Goal: Transaction & Acquisition: Purchase product/service

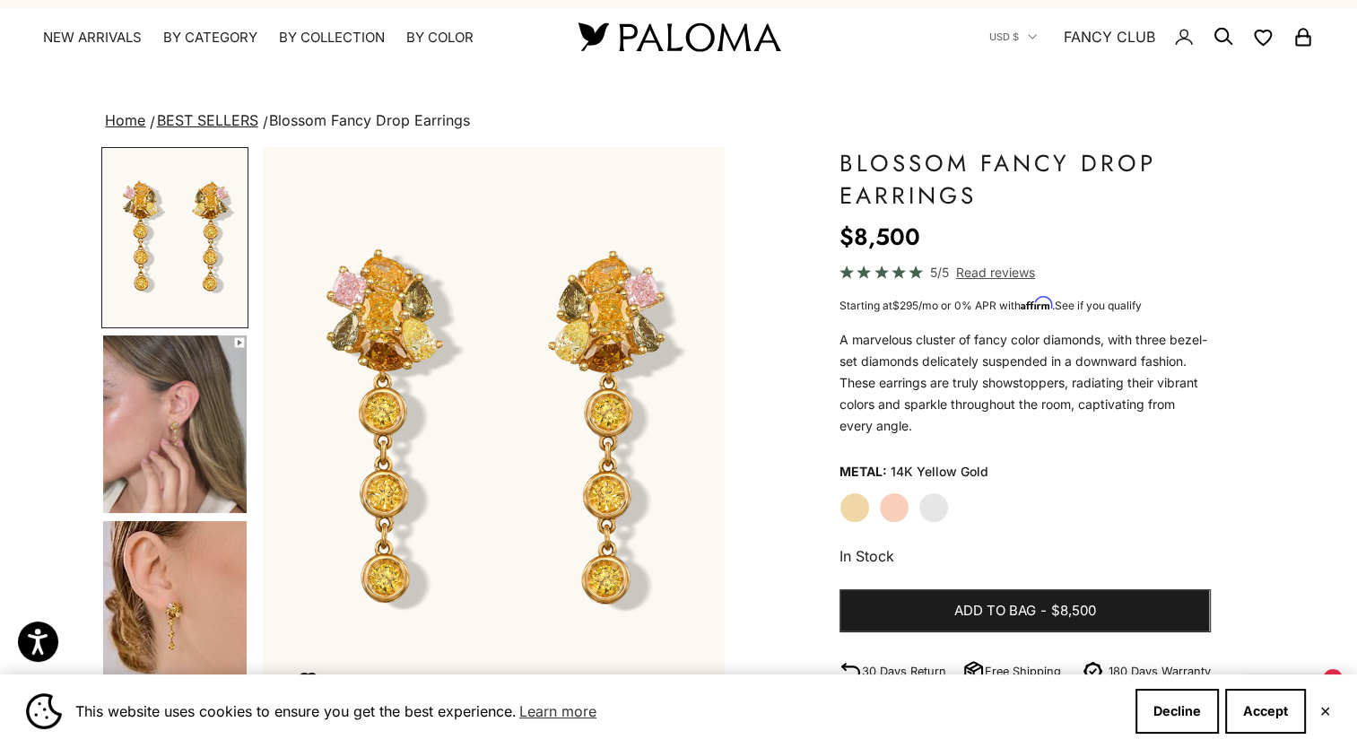
scroll to position [32, 0]
click at [170, 384] on img "Go to item 4" at bounding box center [175, 424] width 144 height 178
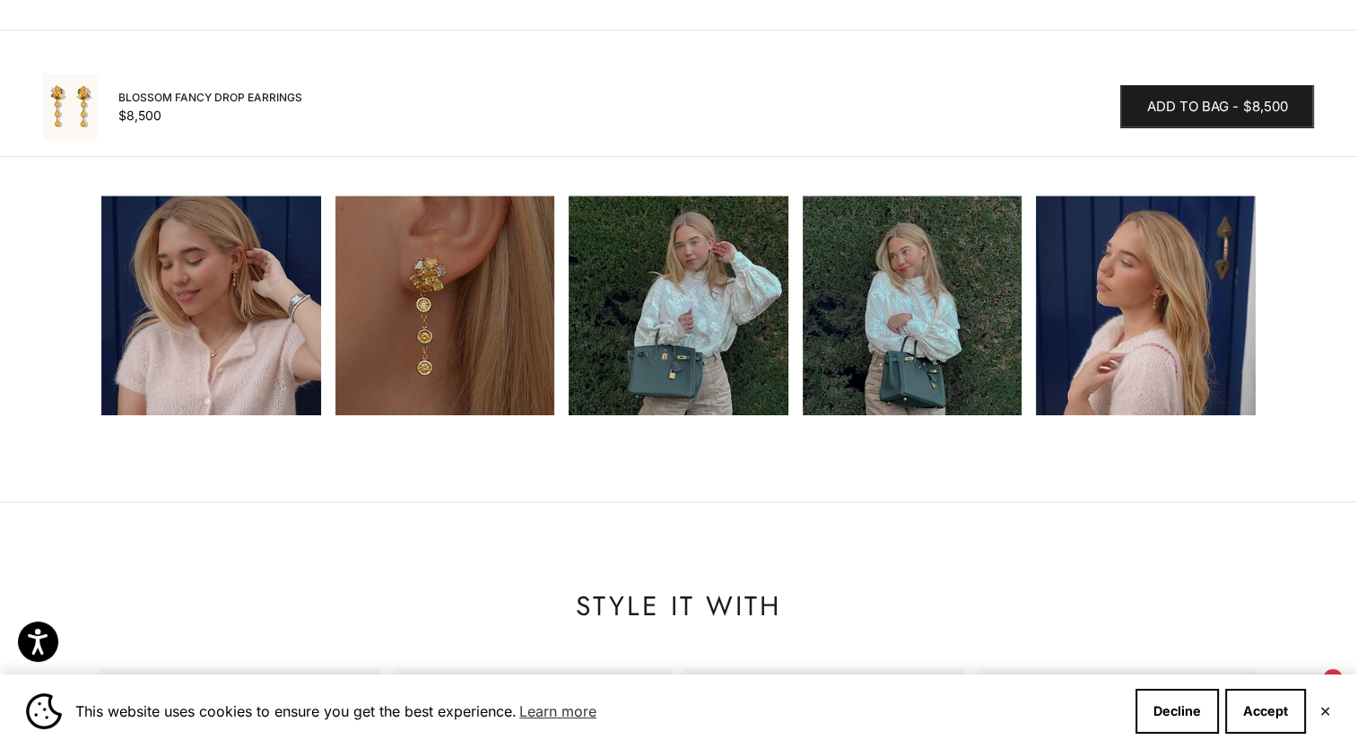
scroll to position [1776, 0]
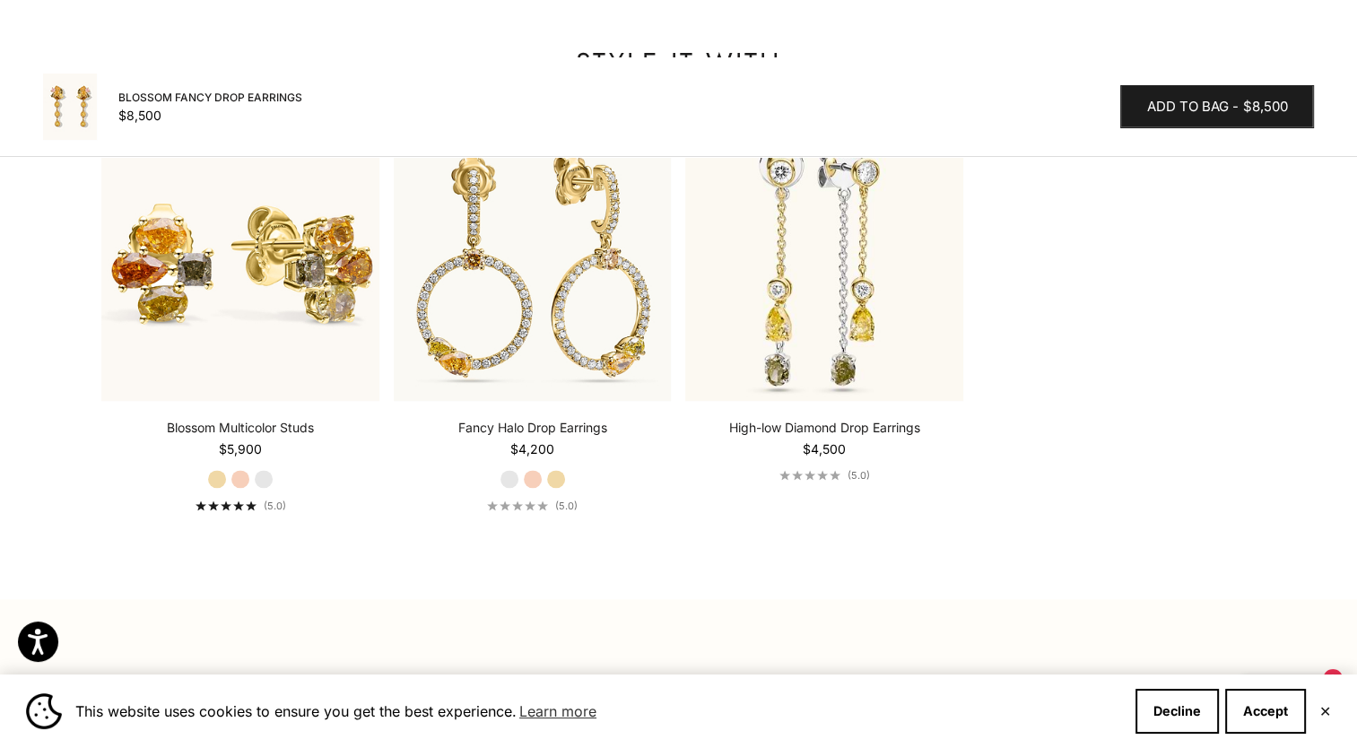
scroll to position [2319, 0]
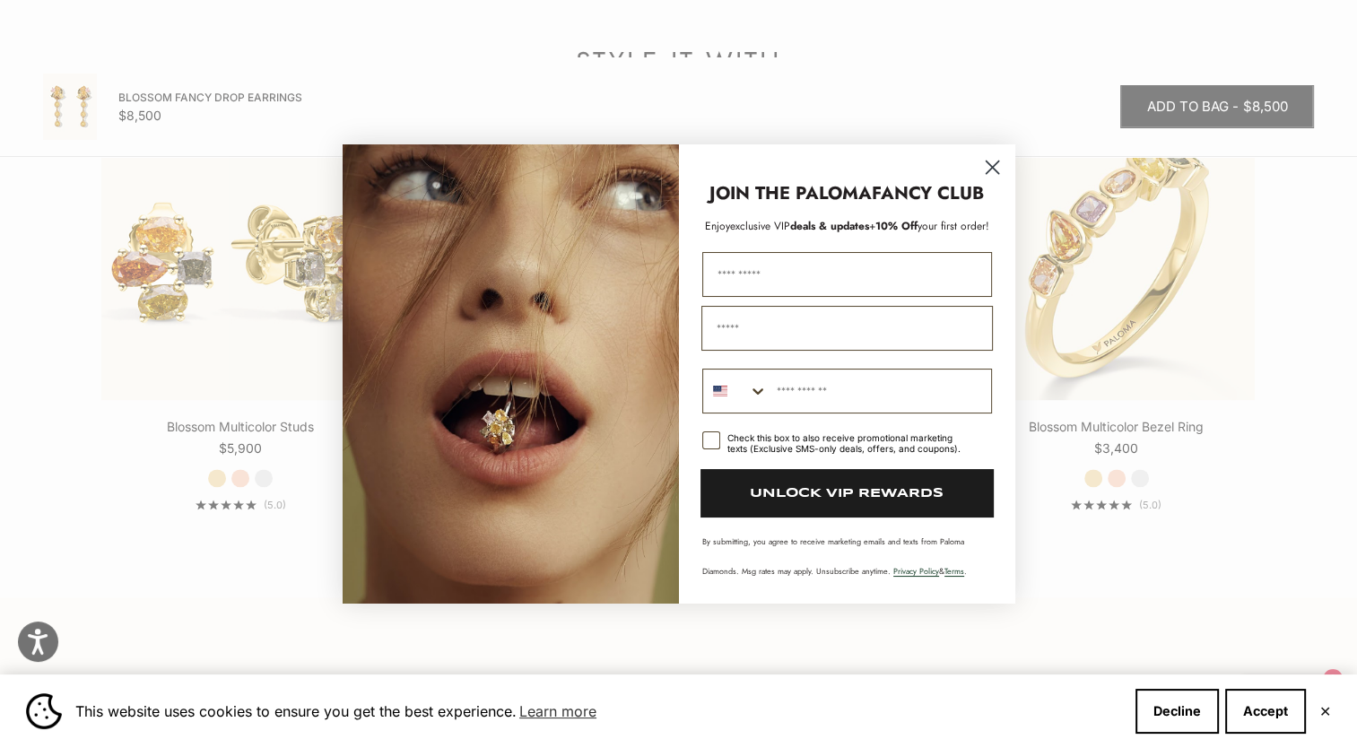
click at [997, 166] on circle "Close dialog" at bounding box center [992, 167] width 30 height 30
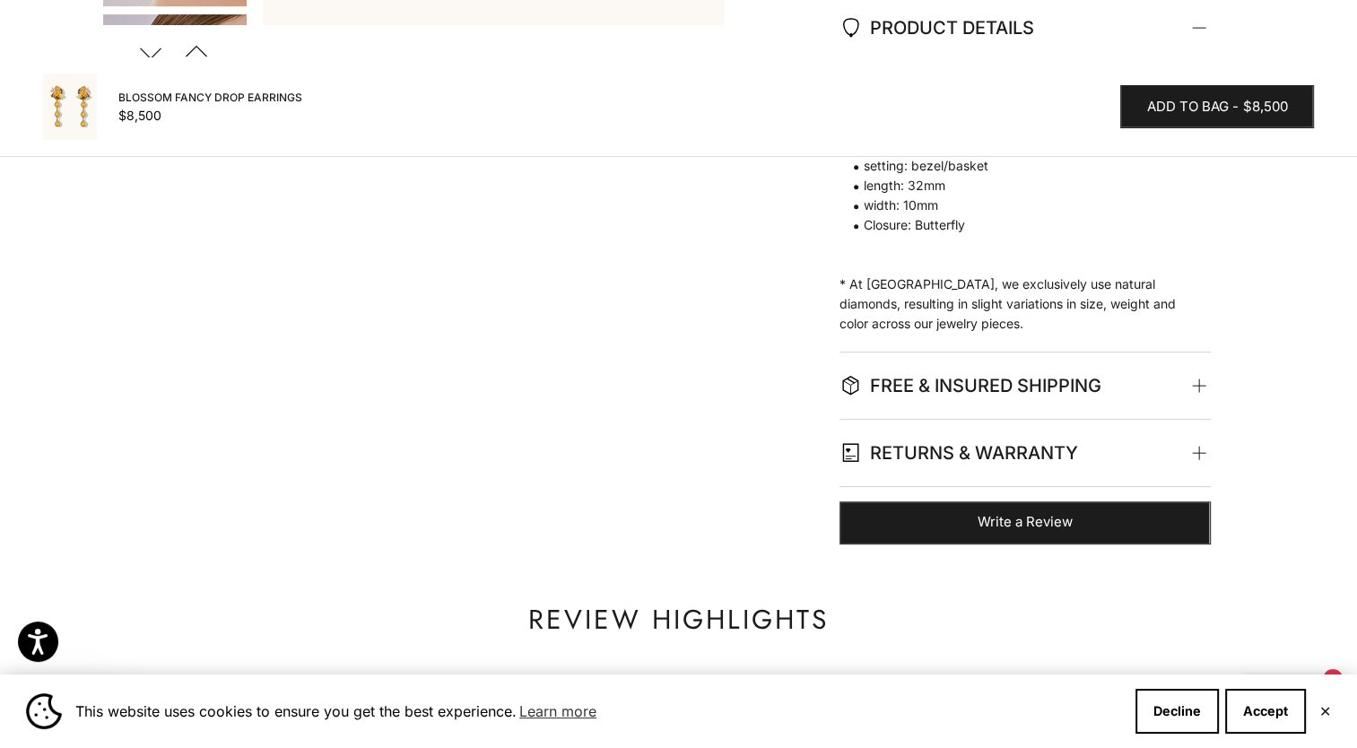
scroll to position [0, 0]
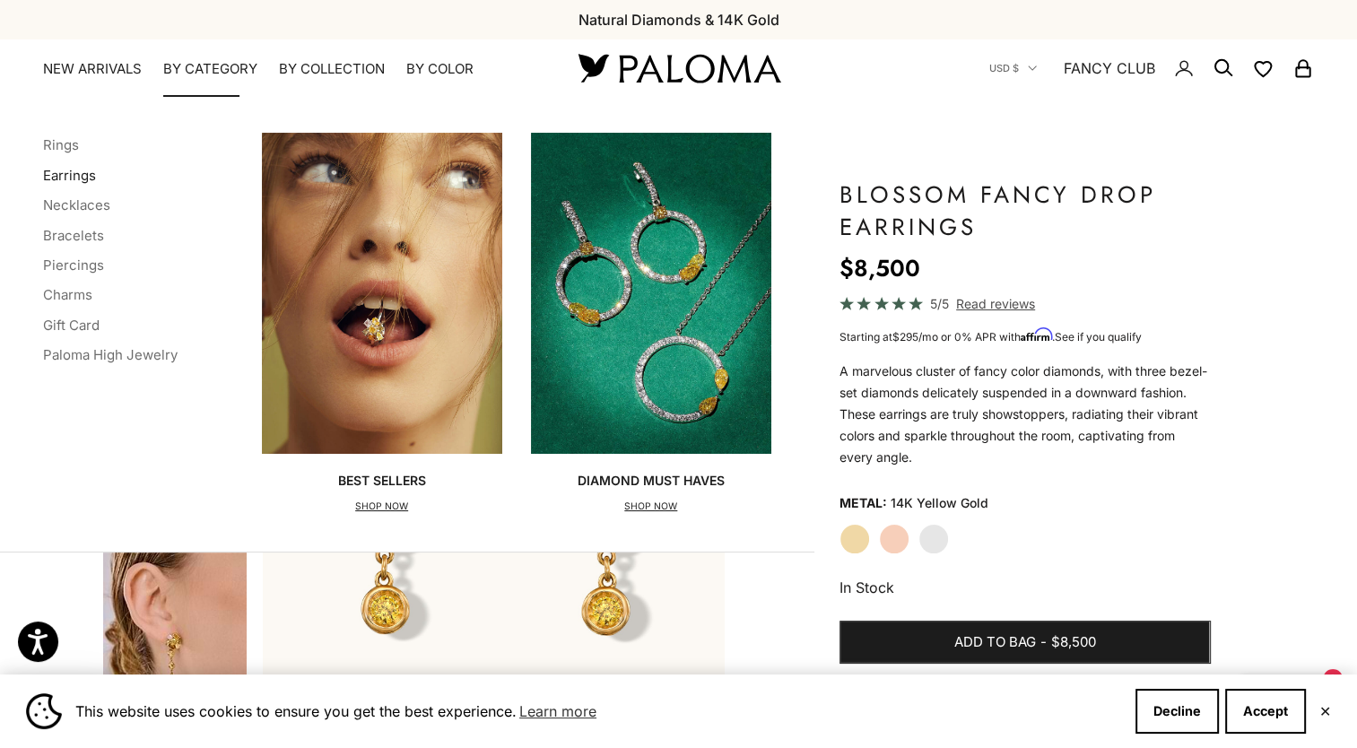
click at [83, 171] on link "Earrings" at bounding box center [69, 175] width 53 height 17
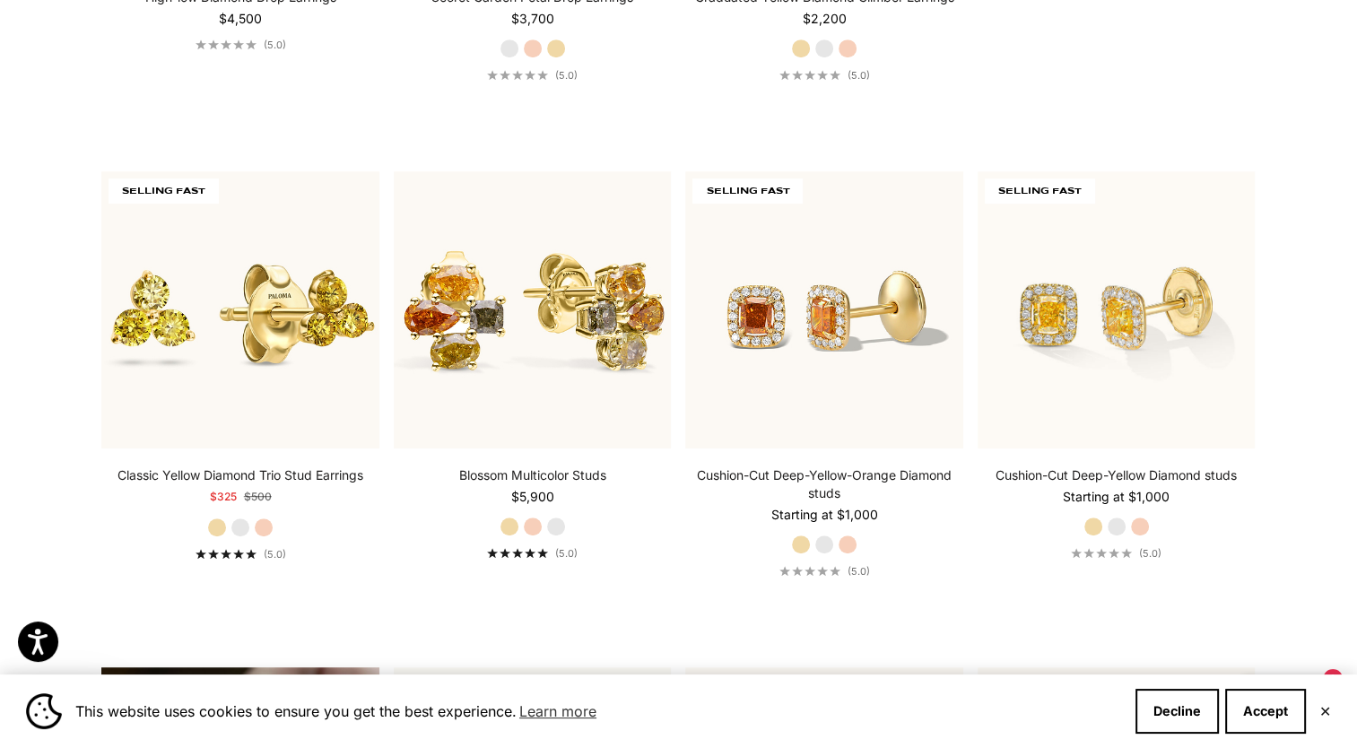
scroll to position [899, 0]
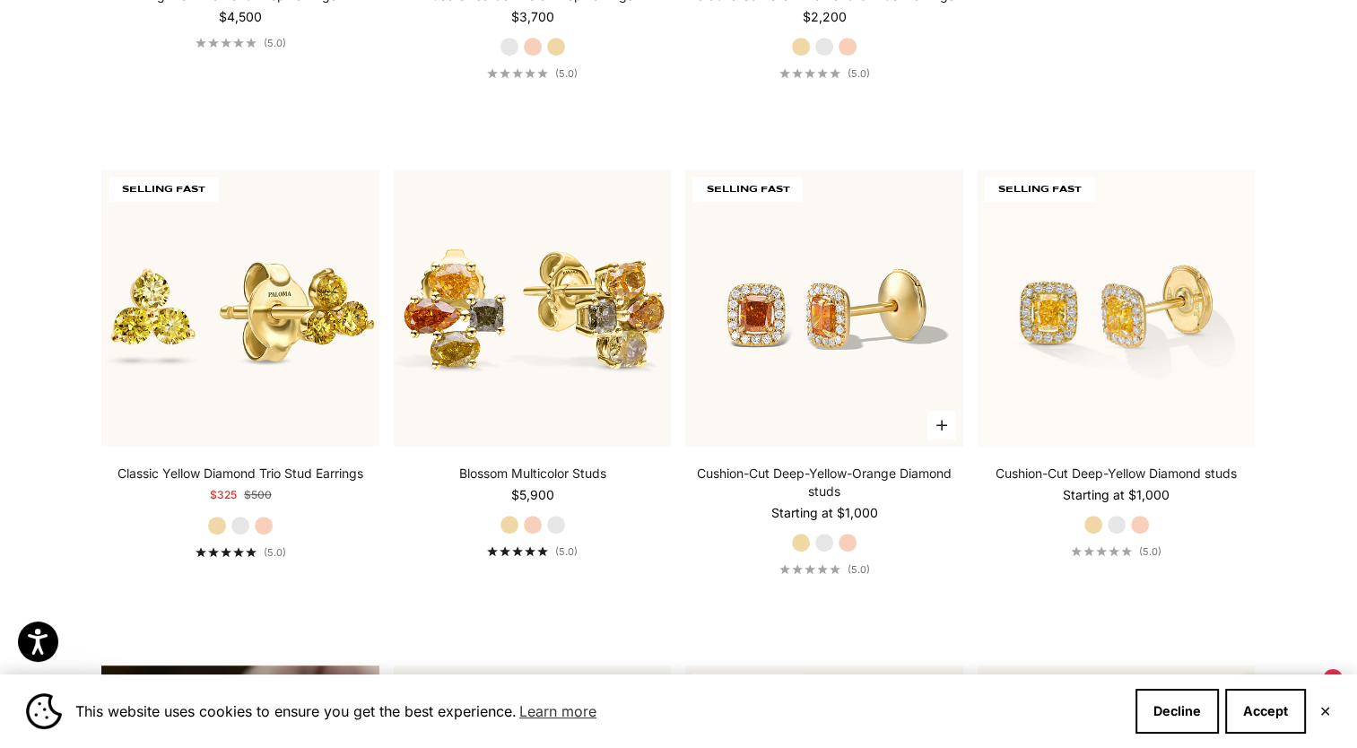
click at [829, 540] on label "White Gold" at bounding box center [824, 543] width 20 height 20
click at [851, 538] on label "Rose Gold" at bounding box center [848, 543] width 20 height 20
click at [796, 536] on label "Yellow Gold" at bounding box center [801, 543] width 20 height 20
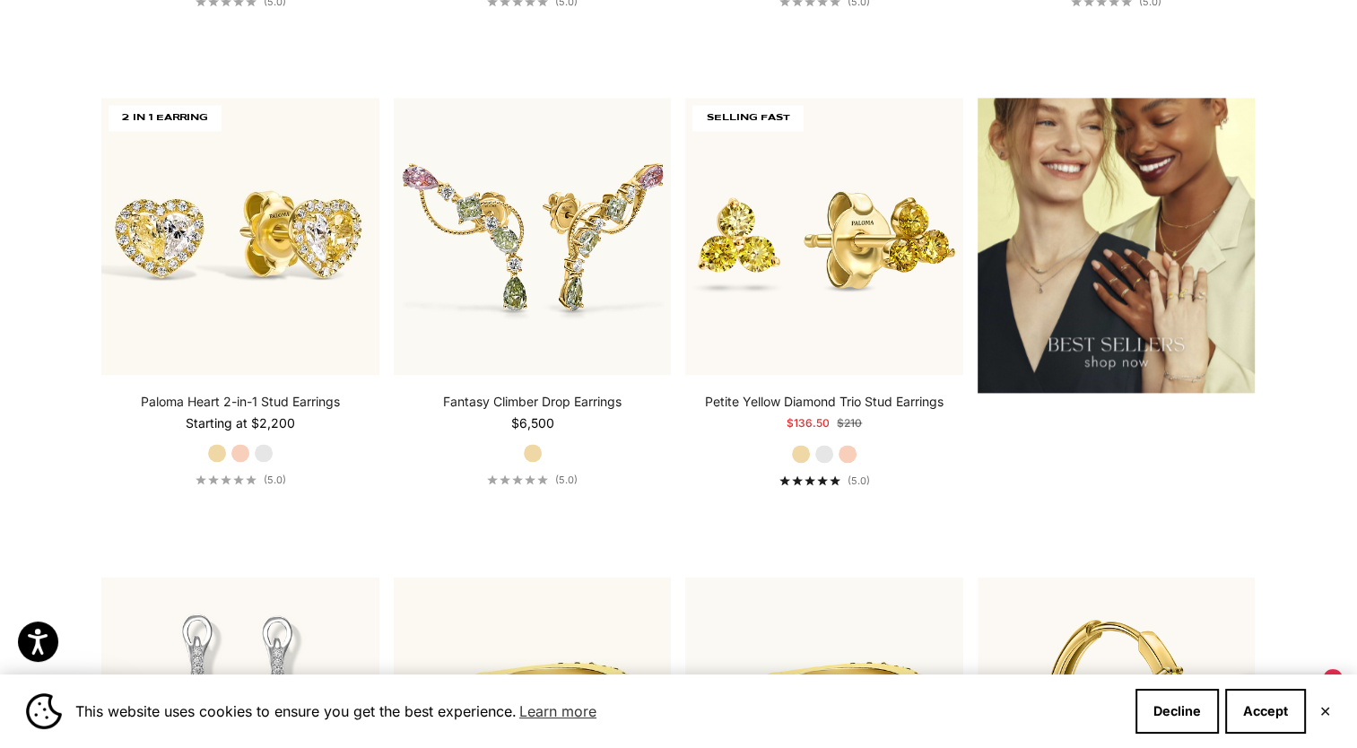
scroll to position [2425, 0]
click at [264, 450] on label "White Gold" at bounding box center [264, 452] width 20 height 20
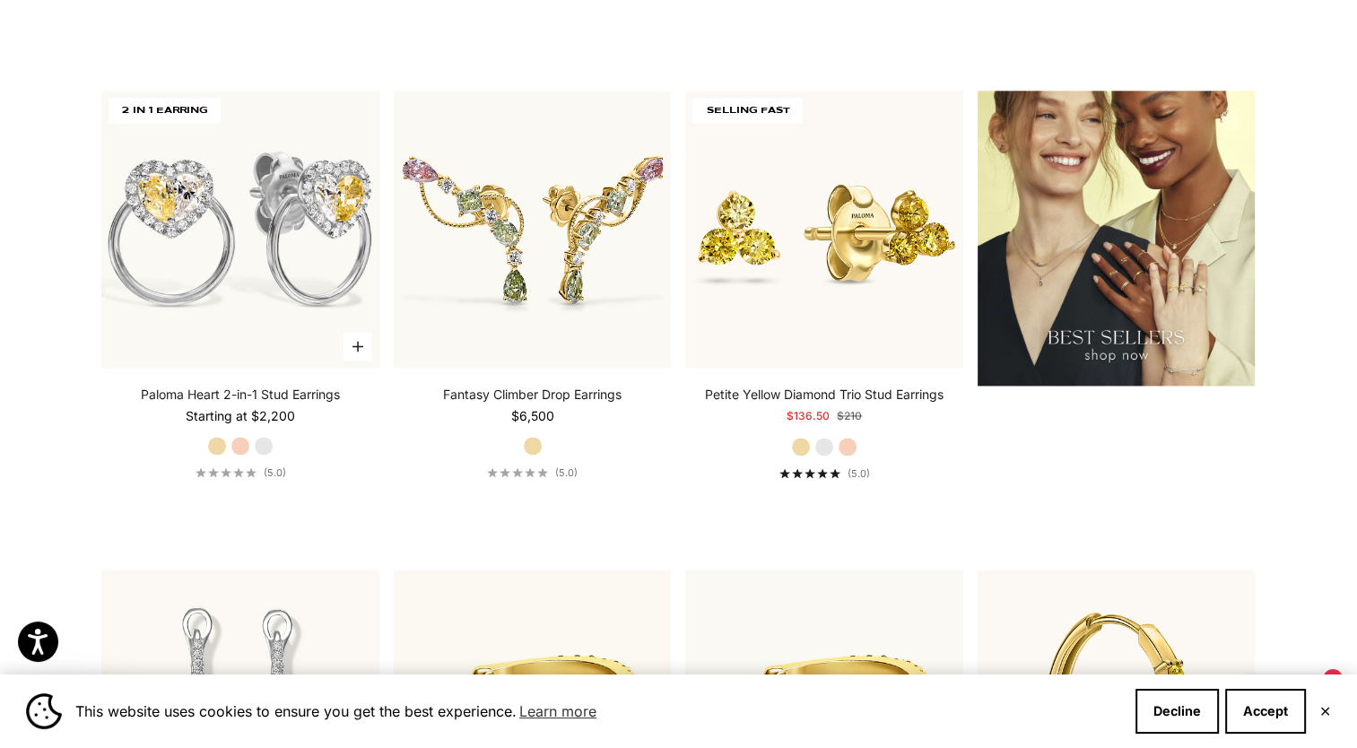
scroll to position [2433, 0]
click at [216, 443] on label "Yellow Gold" at bounding box center [217, 445] width 20 height 20
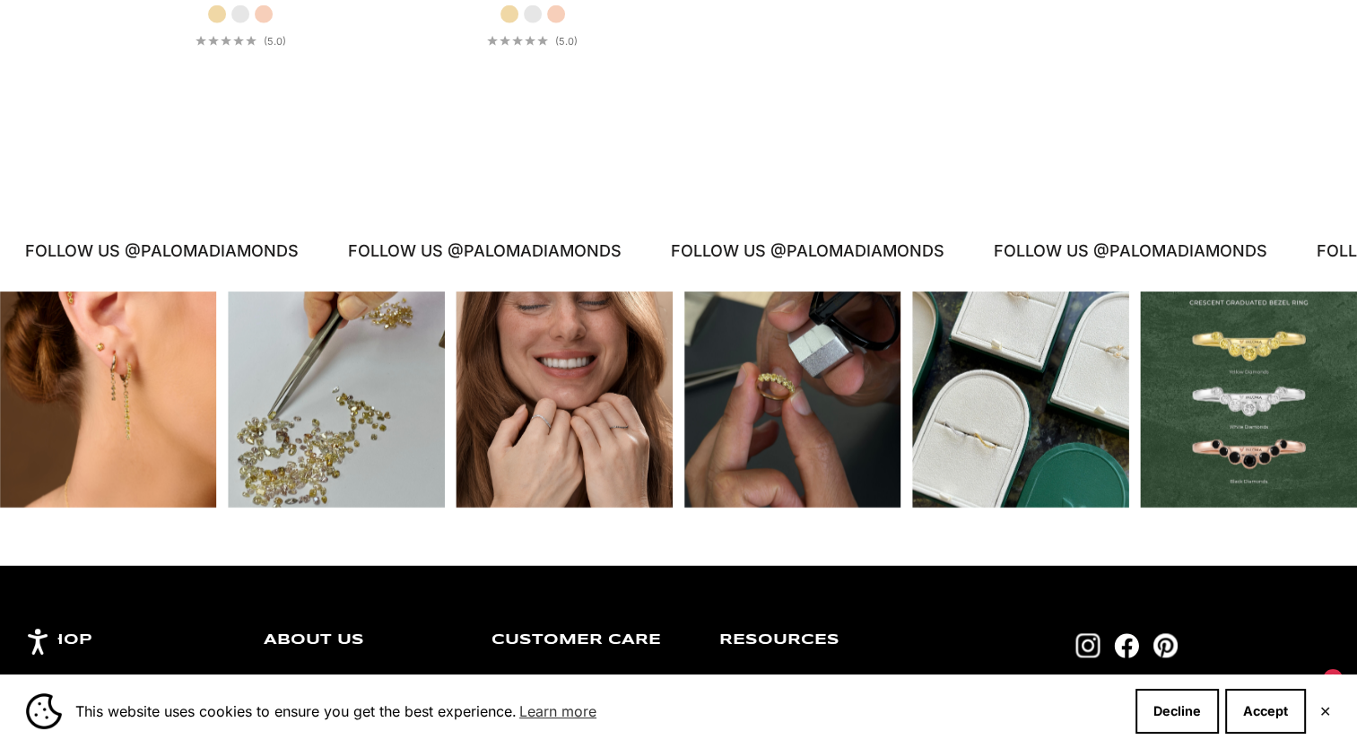
scroll to position [4826, 0]
